Goal: Information Seeking & Learning: Compare options

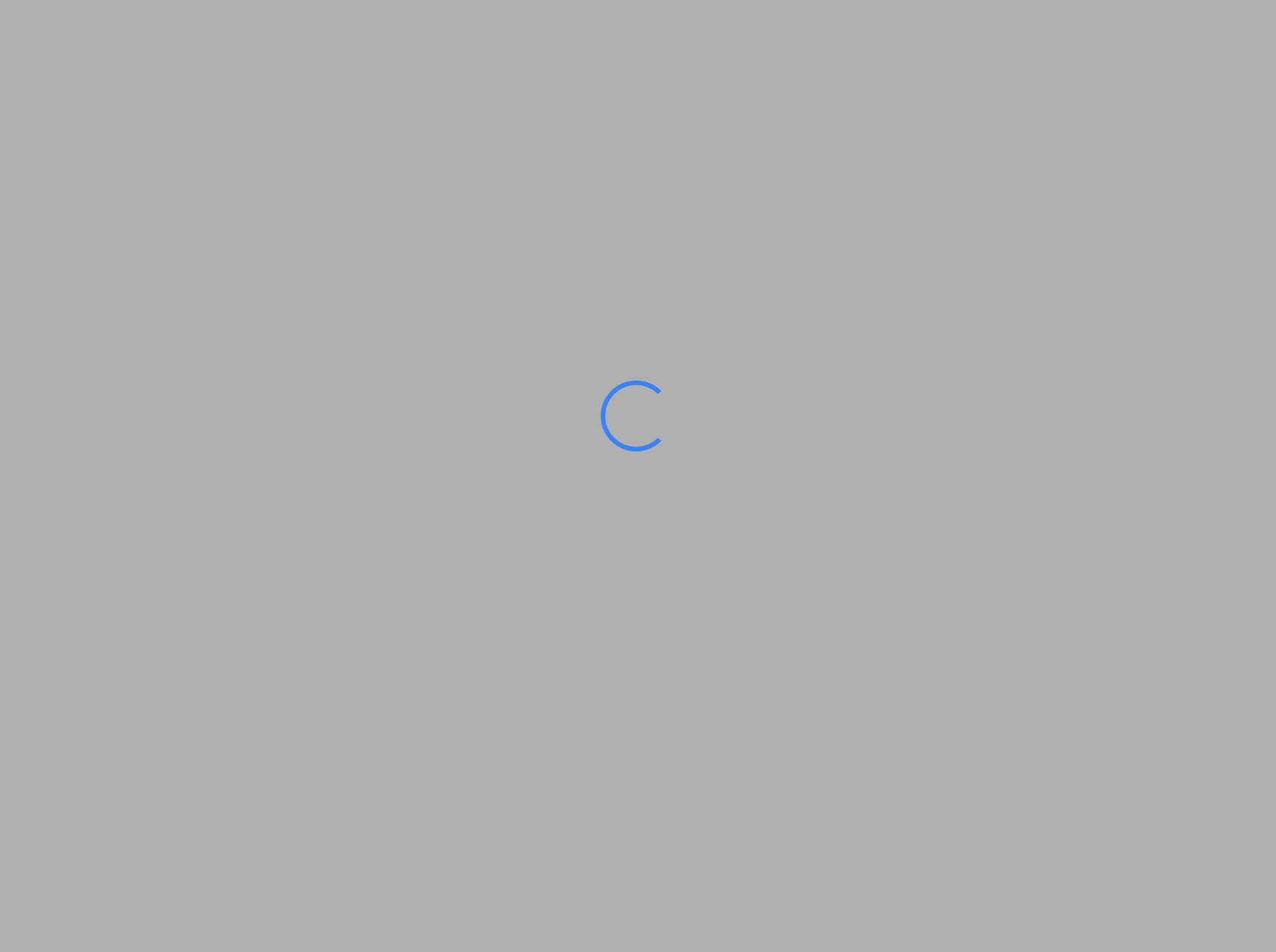
click at [865, 241] on ms-splash-screen at bounding box center [638, 476] width 1276 height 952
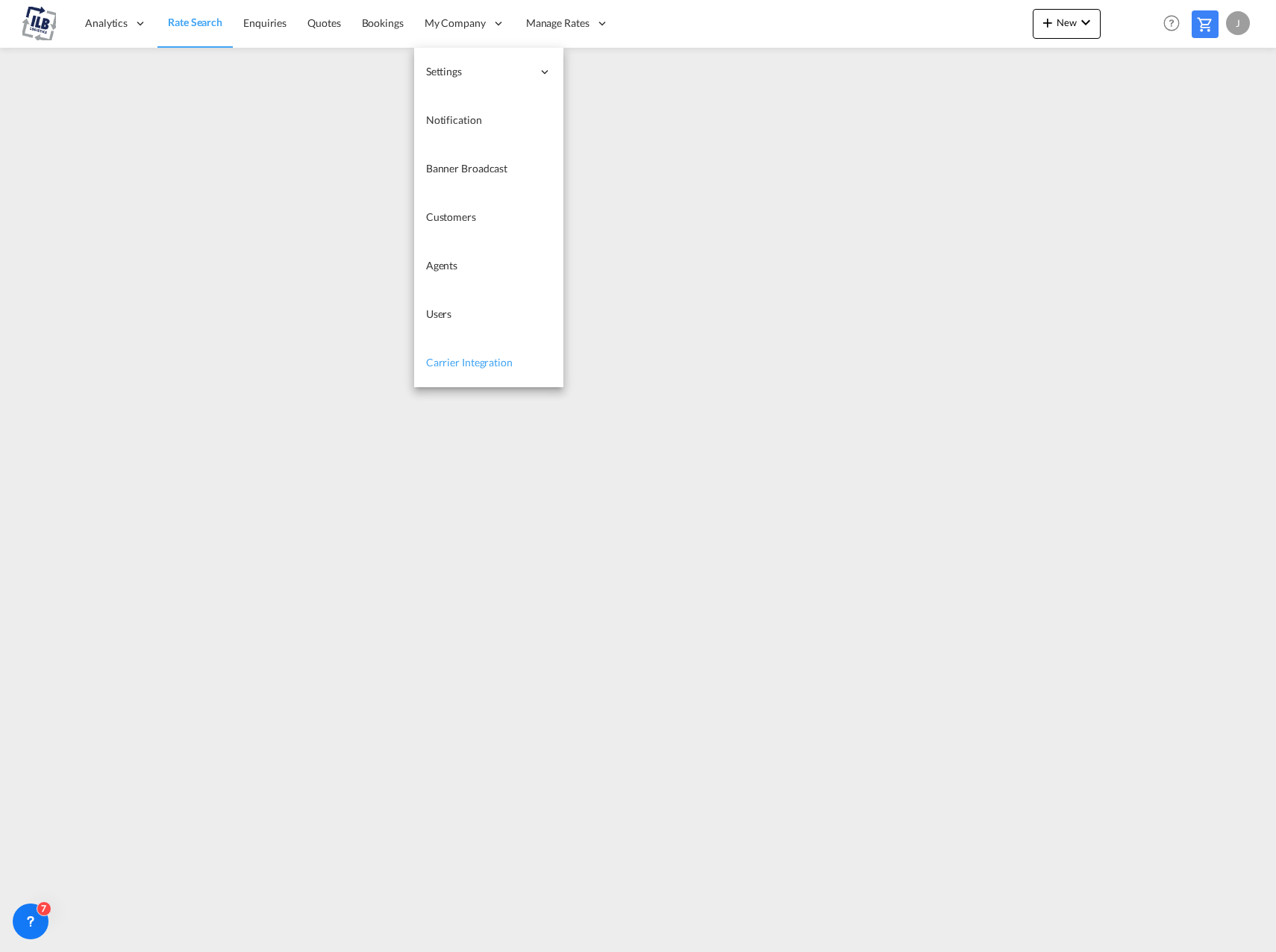
click at [435, 360] on span "Carrier Integration" at bounding box center [469, 362] width 87 height 13
click at [458, 172] on span "Banner Broadcast" at bounding box center [466, 169] width 81 height 13
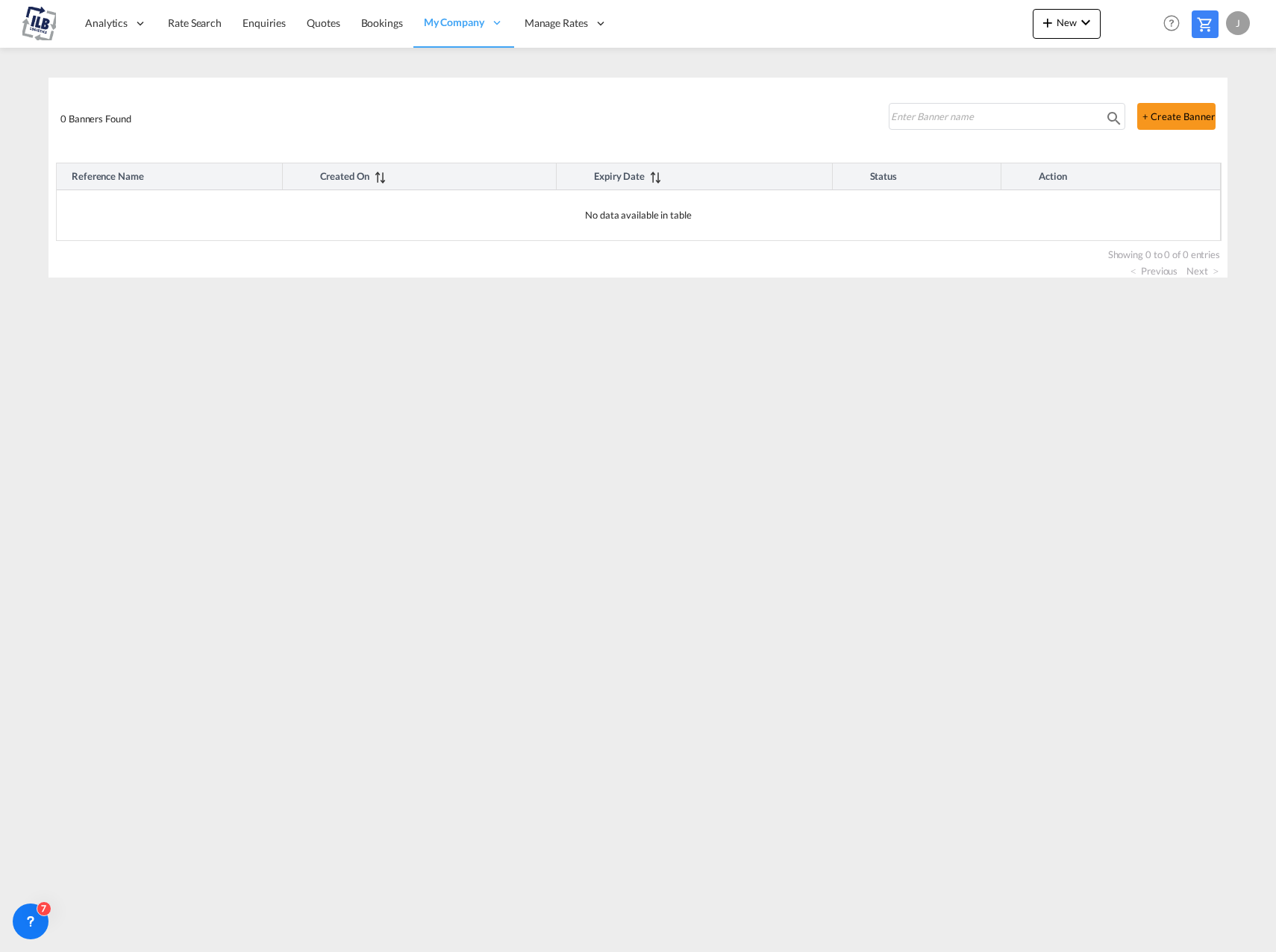
click at [32, 28] on img at bounding box center [39, 23] width 33 height 33
click at [43, 23] on img at bounding box center [39, 23] width 33 height 33
click at [222, 34] on link "Rate Search" at bounding box center [195, 23] width 75 height 49
